Goal: Task Accomplishment & Management: Use online tool/utility

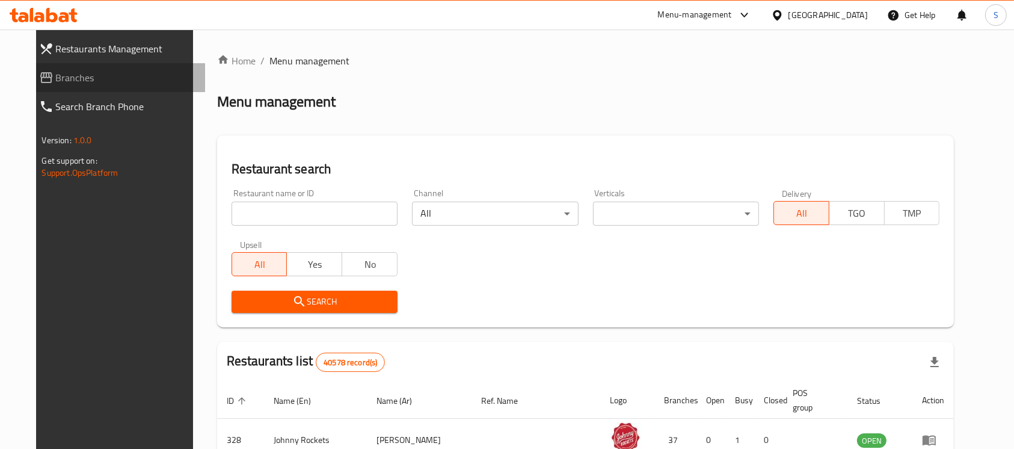
click at [65, 82] on span "Branches" at bounding box center [126, 77] width 140 height 14
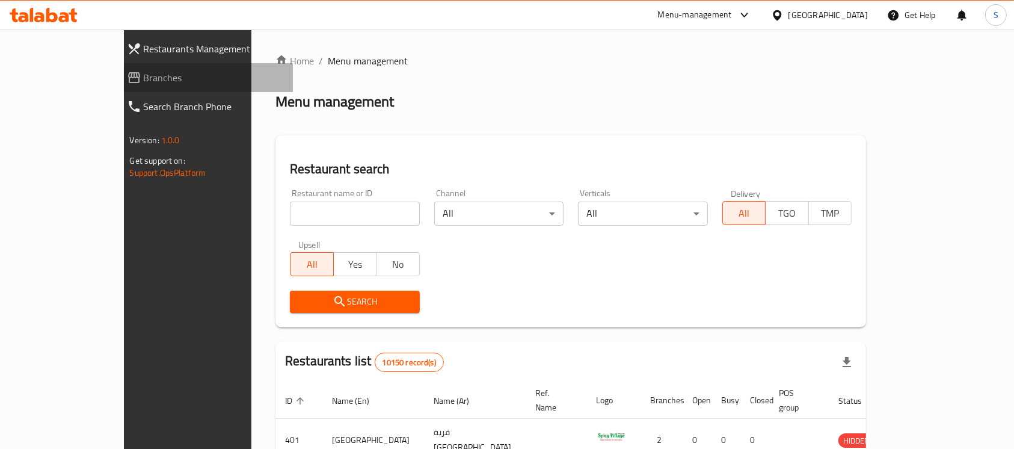
click at [144, 81] on span "Branches" at bounding box center [214, 77] width 140 height 14
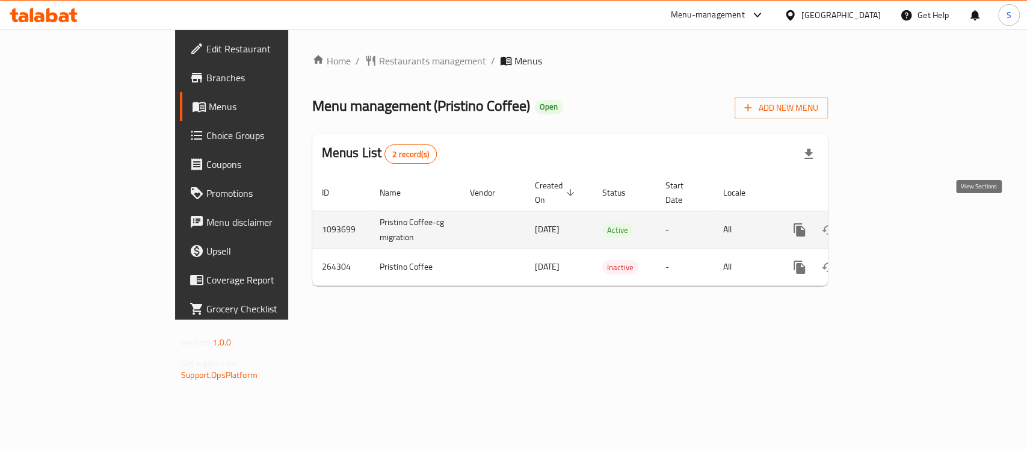
click at [893, 223] on icon "enhanced table" at bounding box center [886, 230] width 14 height 14
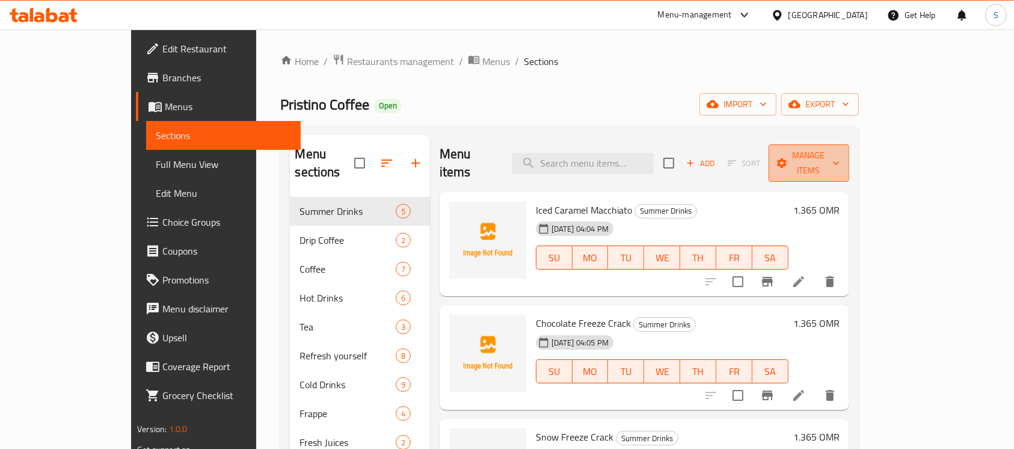
click at [839, 154] on span "Manage items" at bounding box center [808, 163] width 61 height 30
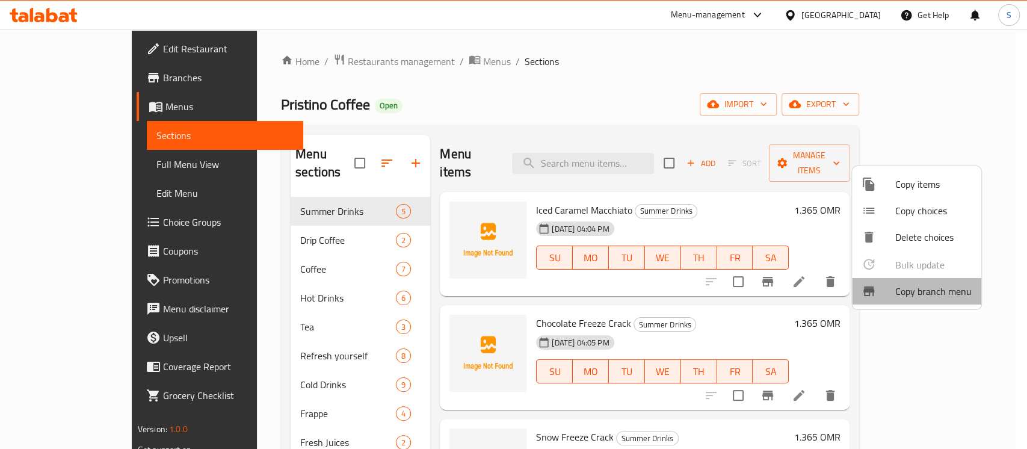
click at [919, 290] on span "Copy branch menu" at bounding box center [933, 291] width 76 height 14
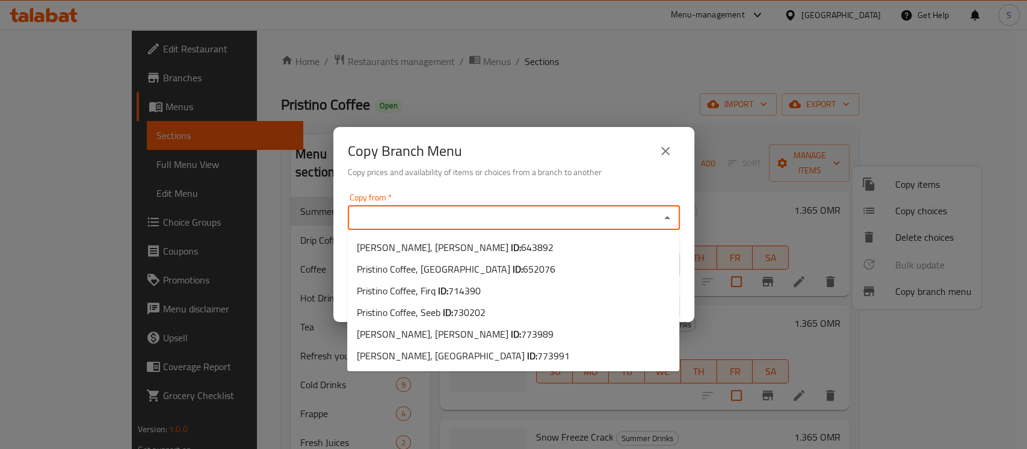
click at [625, 212] on input "Copy from   *" at bounding box center [503, 217] width 305 height 17
click at [520, 310] on li "Pristino Coffee, Seeb ID: 730202" at bounding box center [513, 312] width 332 height 22
type input "Pristino Coffee, Seeb"
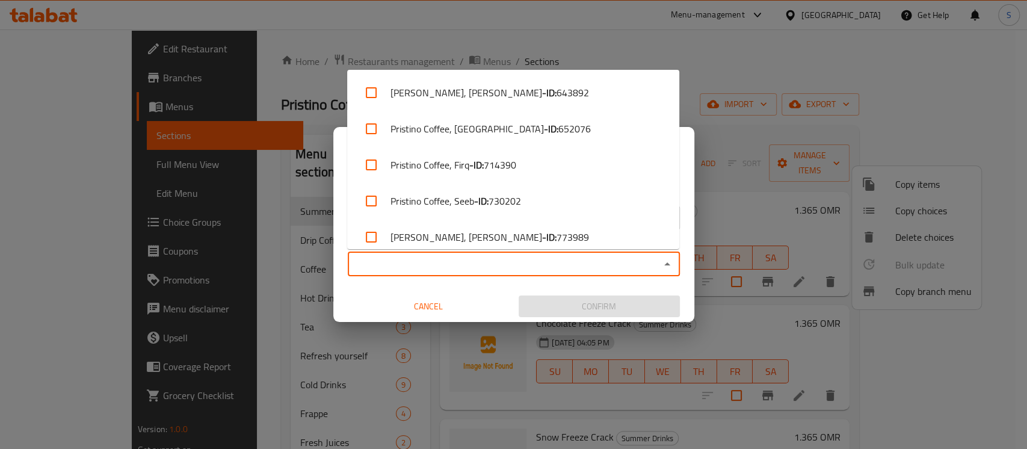
click at [462, 264] on input "Copy to   *" at bounding box center [503, 264] width 305 height 17
click at [556, 233] on span "773989" at bounding box center [572, 237] width 32 height 14
checkbox input "true"
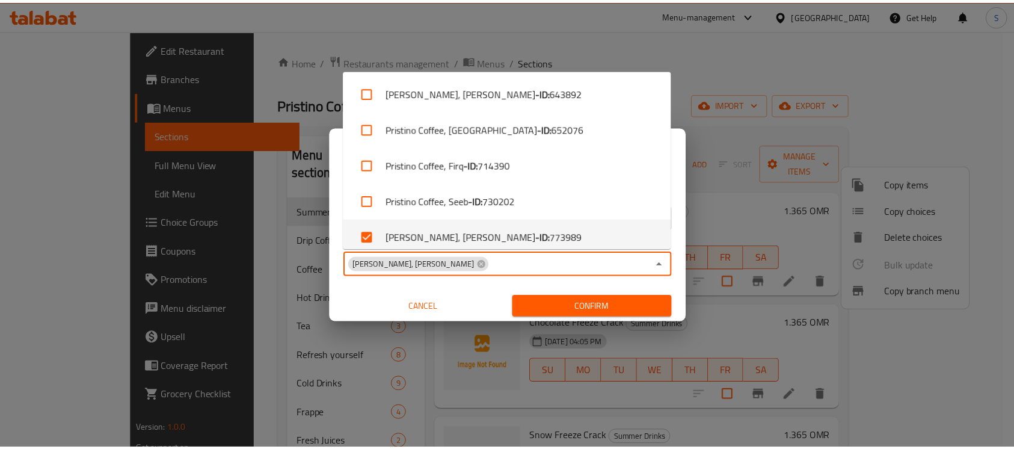
scroll to position [8, 0]
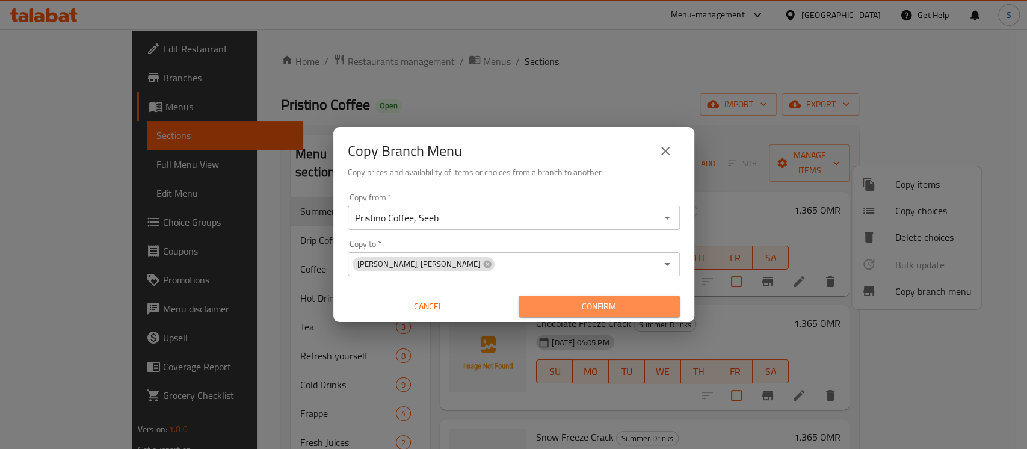
click at [575, 315] on button "Confirm" at bounding box center [598, 306] width 161 height 22
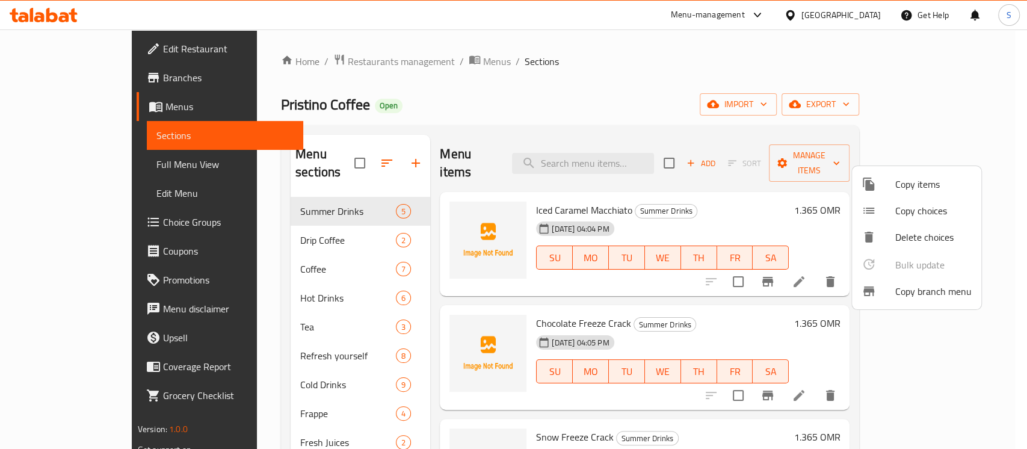
click at [91, 85] on div at bounding box center [513, 224] width 1027 height 449
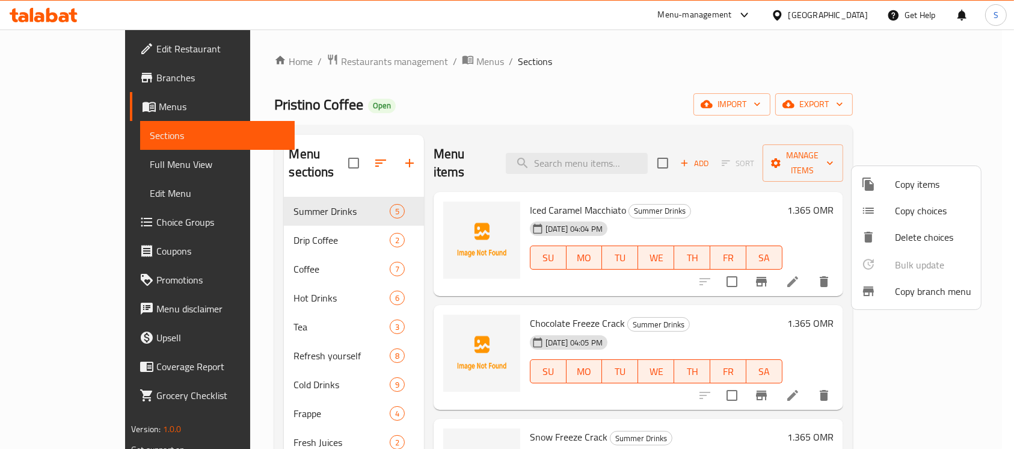
click at [130, 85] on link "Branches" at bounding box center [212, 77] width 165 height 29
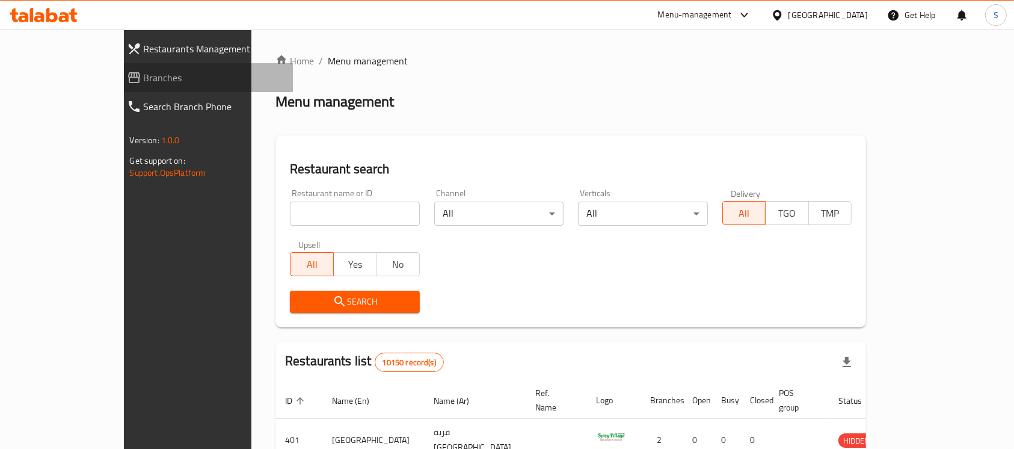
click at [144, 78] on span "Branches" at bounding box center [214, 77] width 140 height 14
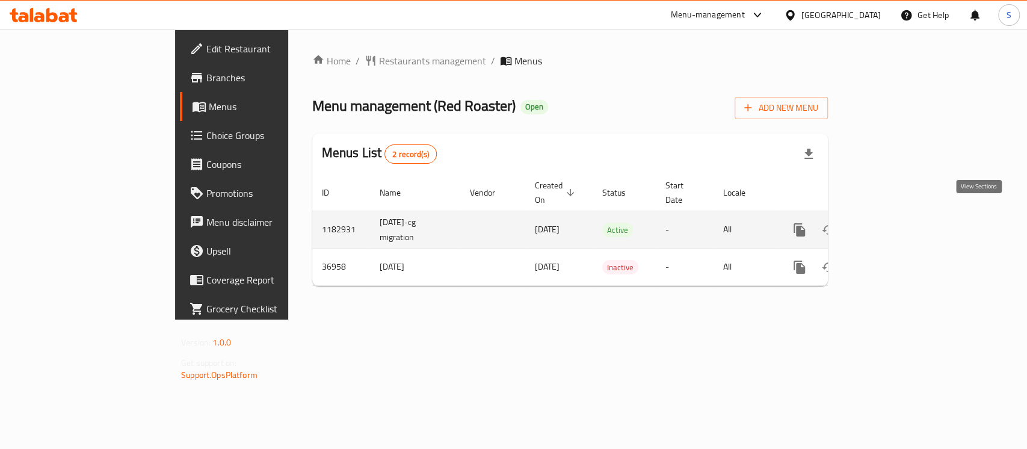
click at [891, 224] on icon "enhanced table" at bounding box center [885, 229] width 11 height 11
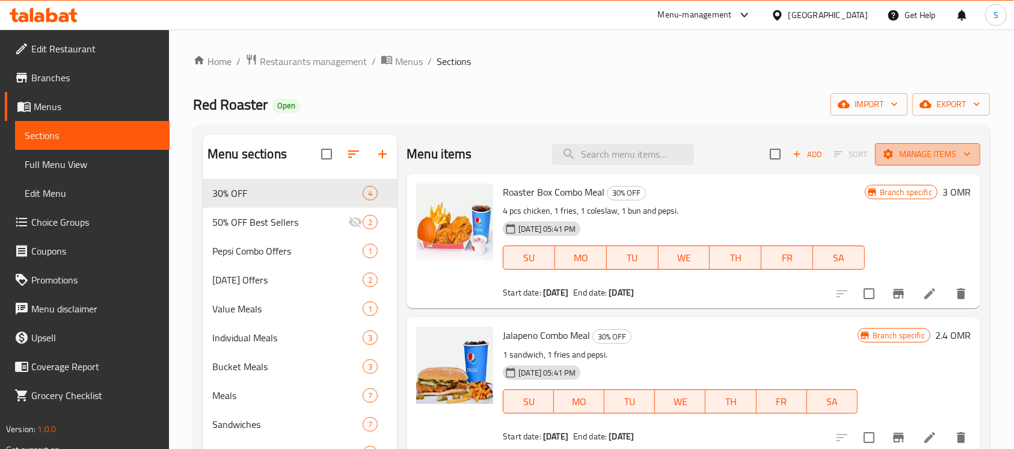
click at [936, 152] on span "Manage items" at bounding box center [928, 154] width 86 height 15
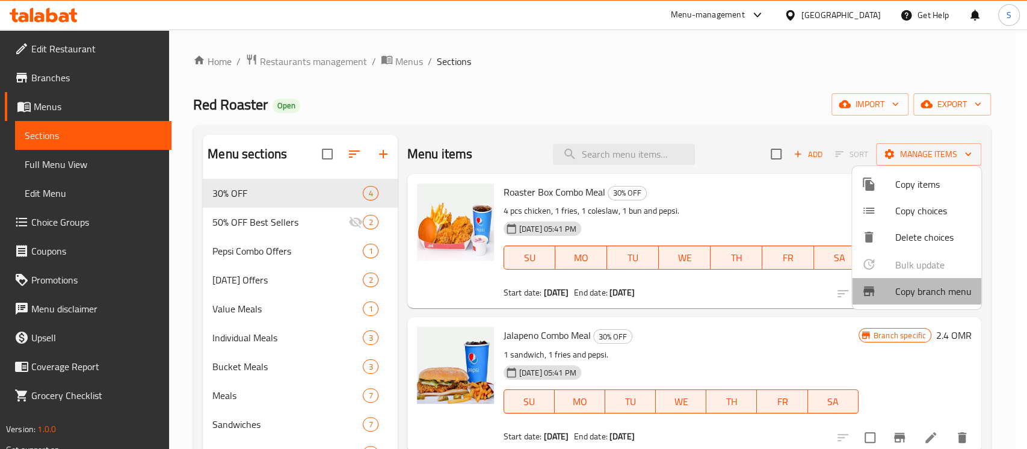
click at [913, 286] on span "Copy branch menu" at bounding box center [933, 291] width 76 height 14
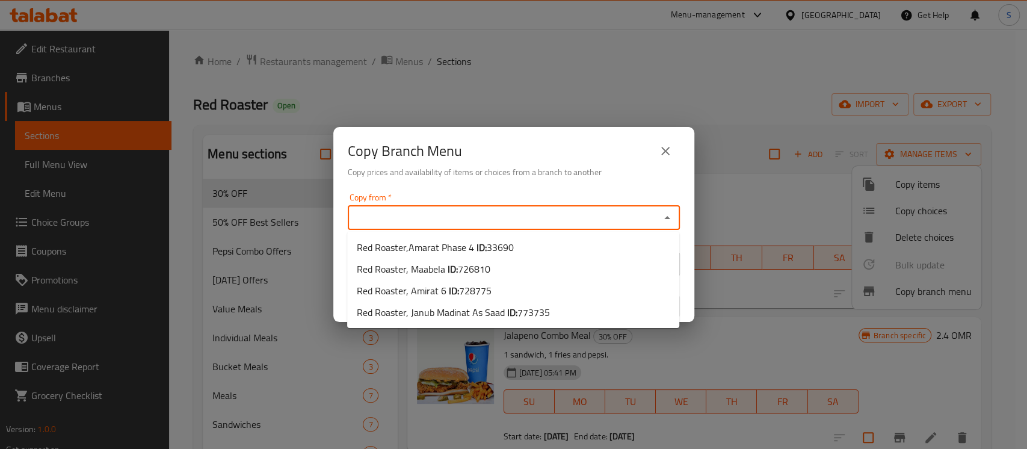
click at [607, 217] on input "Copy from   *" at bounding box center [503, 217] width 305 height 17
click at [464, 292] on span "728775" at bounding box center [475, 290] width 32 height 18
type input "Red Roaster, Amirat 6"
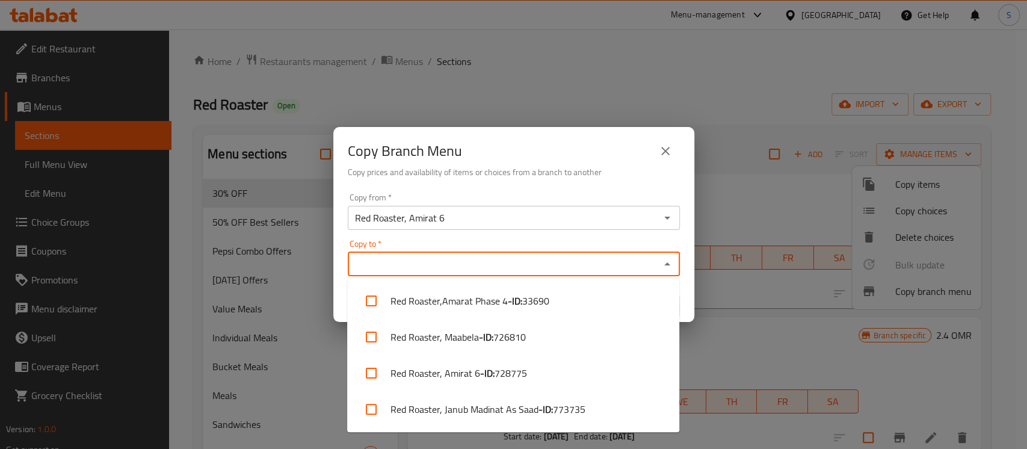
click at [495, 262] on input "Copy to   *" at bounding box center [503, 264] width 305 height 17
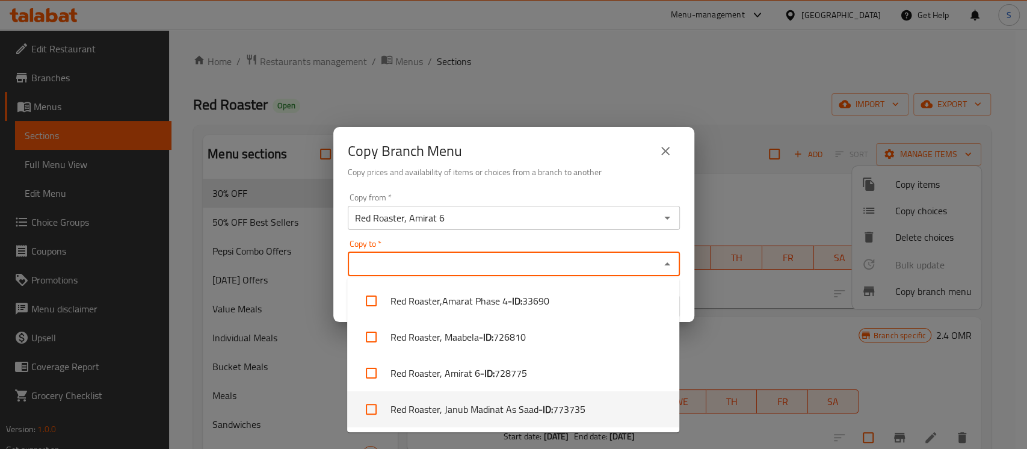
click at [478, 416] on li "Red Roaster, Janub Madinat As Saad - ID: 773735" at bounding box center [513, 409] width 332 height 36
checkbox input "true"
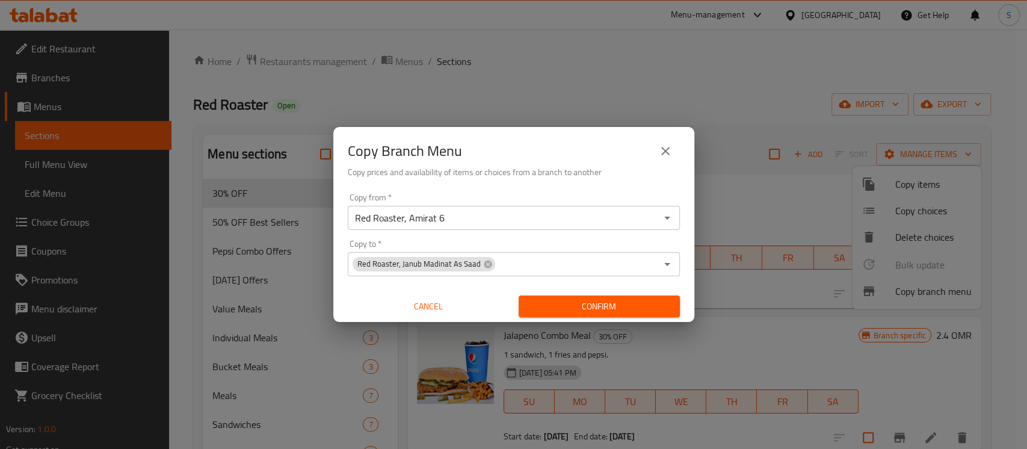
click at [686, 233] on div "Copy from   * Red Roaster, Amirat 6 Copy from * Copy to   * Red Roaster, Janub …" at bounding box center [513, 255] width 361 height 134
click at [641, 303] on span "Confirm" at bounding box center [599, 306] width 142 height 15
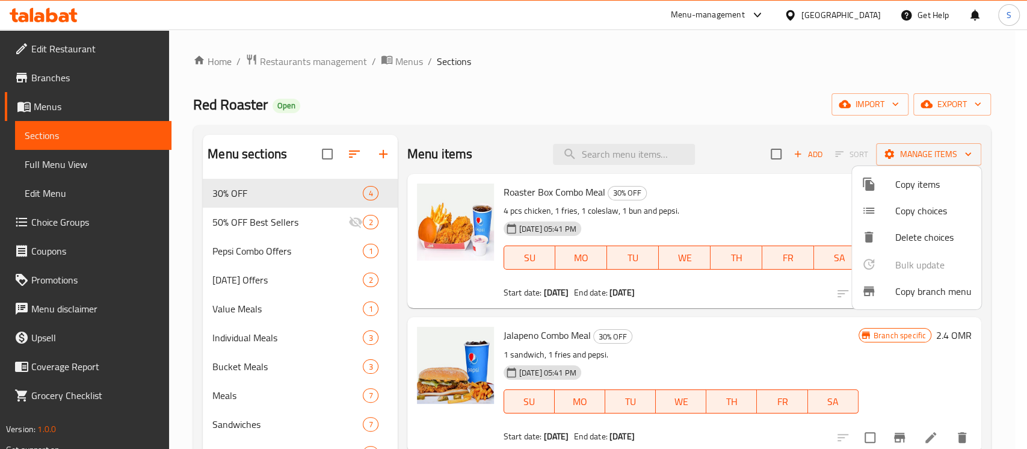
click at [93, 72] on div at bounding box center [513, 224] width 1027 height 449
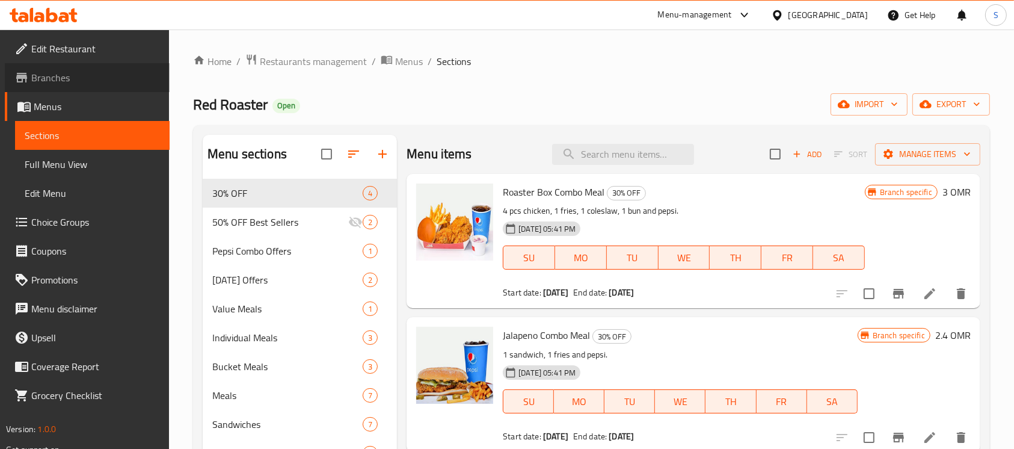
click at [93, 72] on span "Branches" at bounding box center [95, 77] width 129 height 14
